Goal: Transaction & Acquisition: Purchase product/service

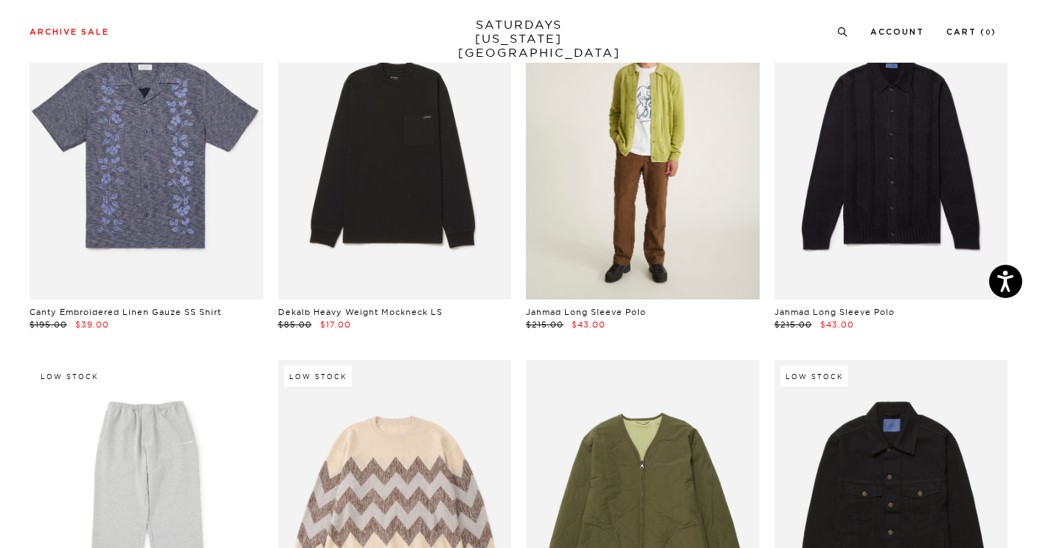
scroll to position [3325, 0]
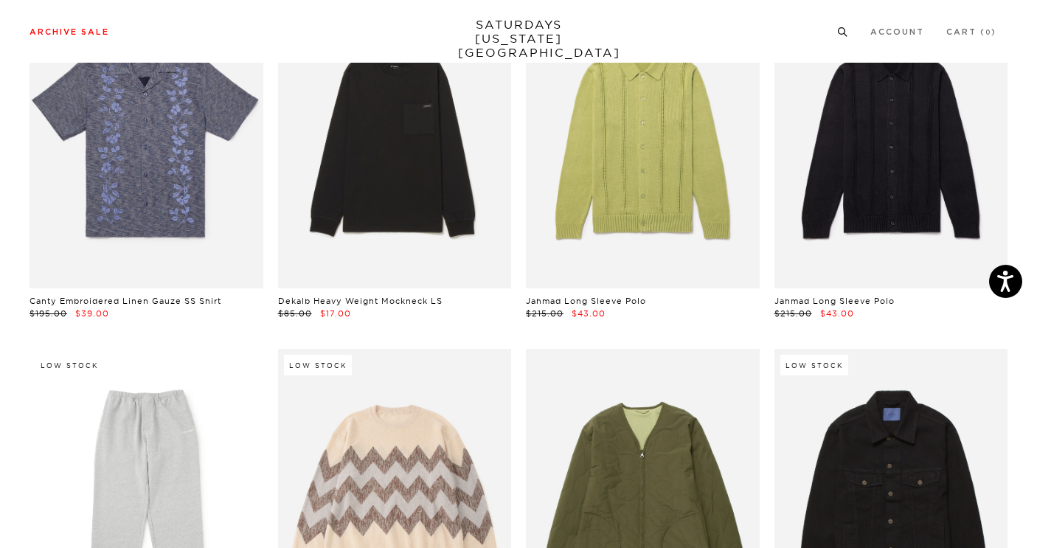
click at [838, 35] on icon at bounding box center [842, 32] width 11 height 10
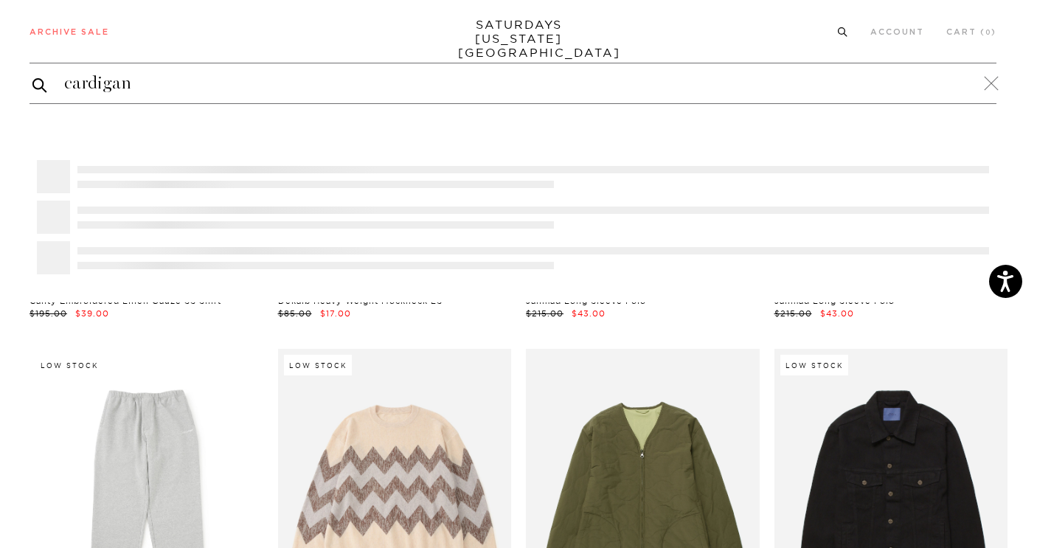
type input "cardigan"
click at [32, 76] on button "submit" at bounding box center [39, 85] width 15 height 18
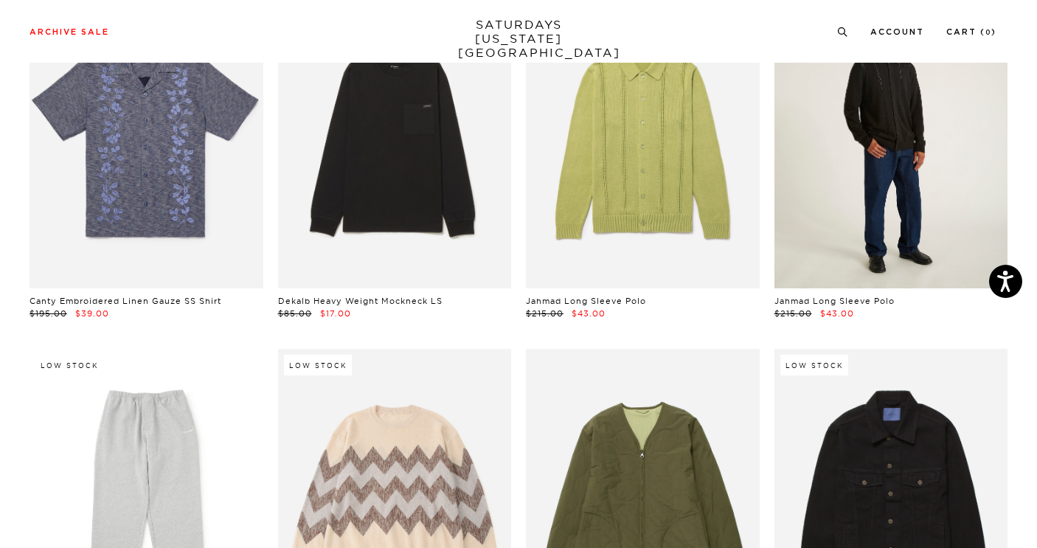
click at [898, 187] on link at bounding box center [891, 143] width 234 height 292
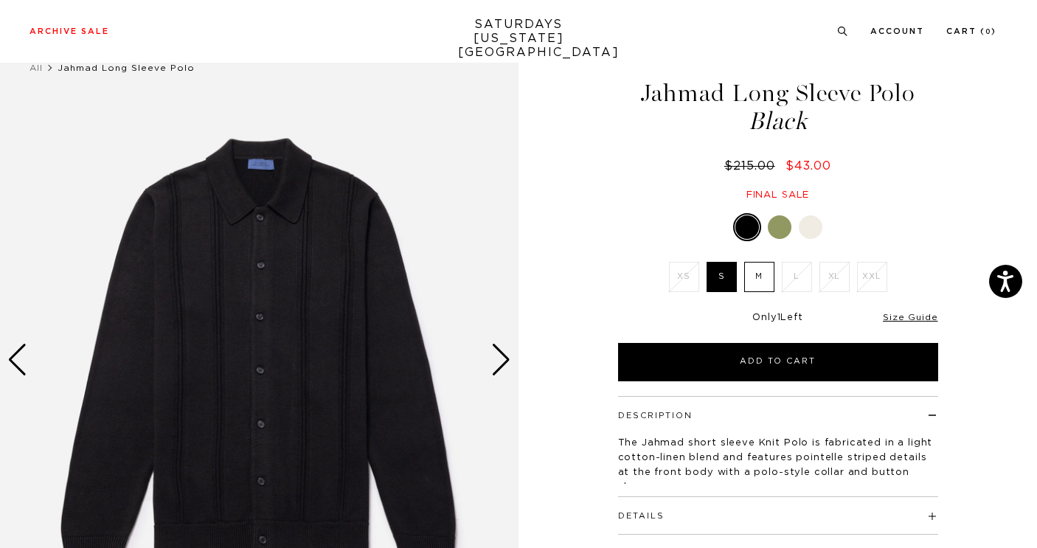
scroll to position [46, 0]
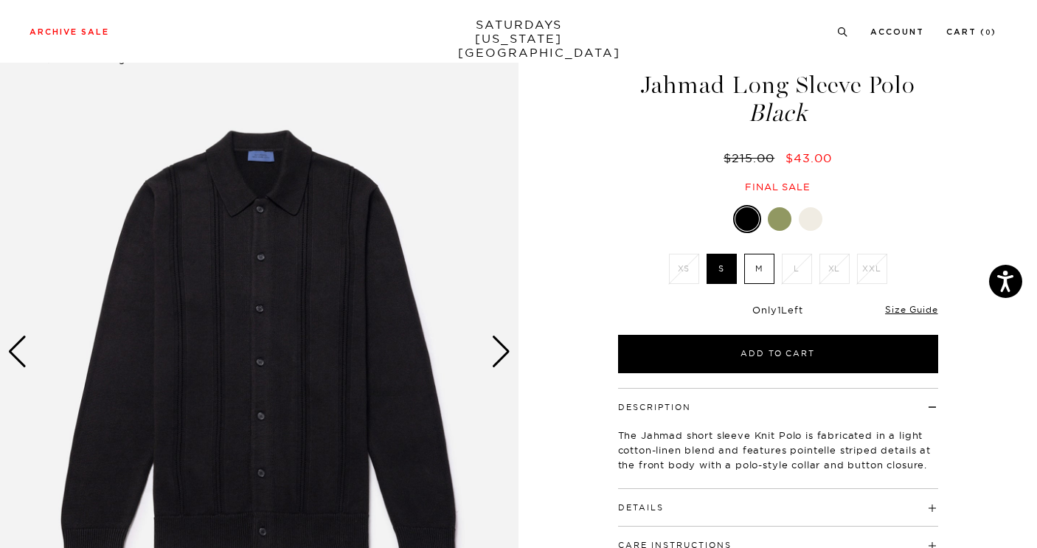
click at [510, 358] on div "Next slide" at bounding box center [501, 352] width 20 height 32
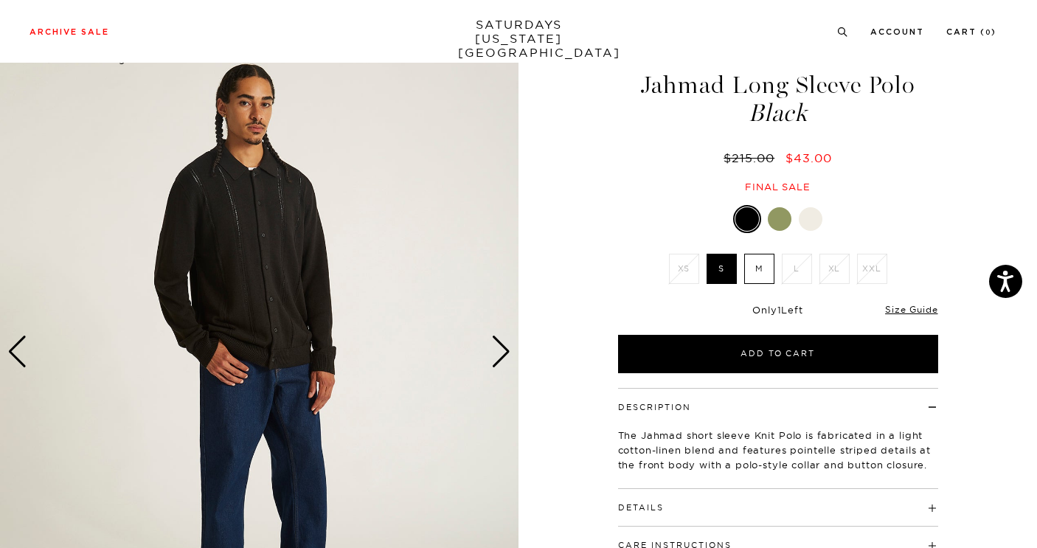
click at [510, 358] on div "Next slide" at bounding box center [501, 352] width 20 height 32
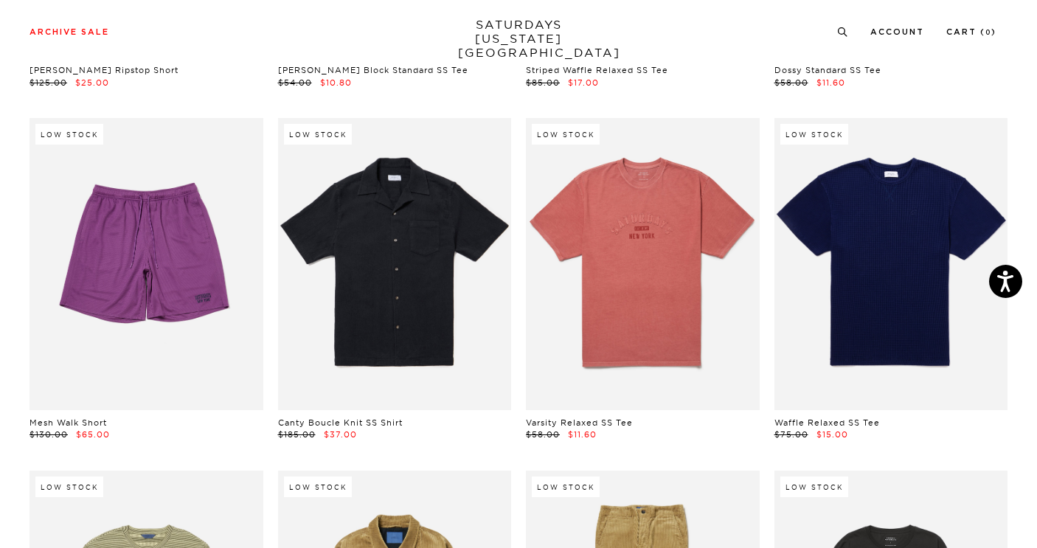
scroll to position [7182, 0]
